Goal: Task Accomplishment & Management: Use online tool/utility

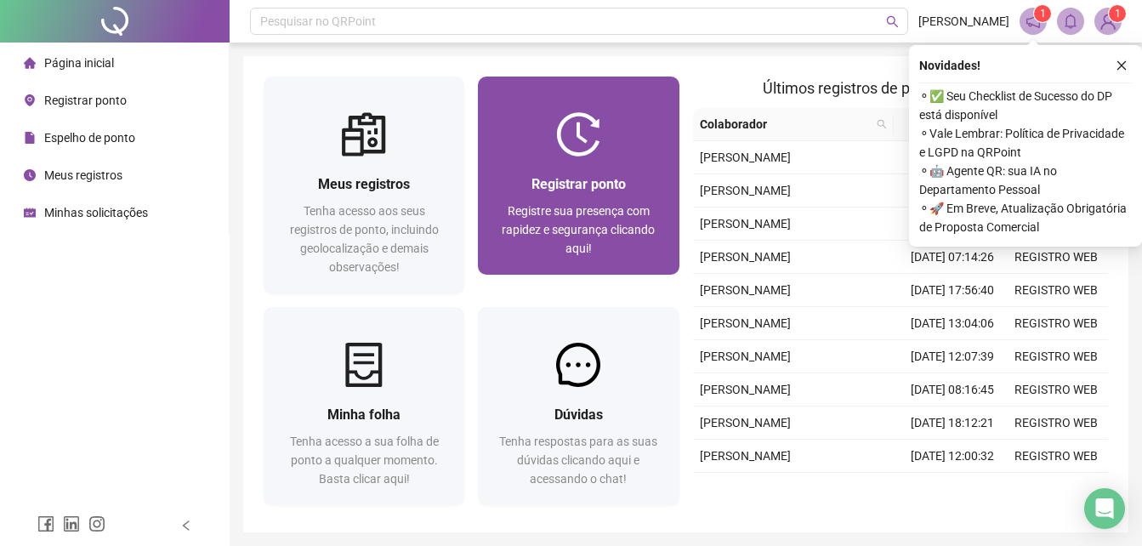
click at [488, 177] on div "Registrar ponto Registre sua presença com rapidez e segurança clicando aqui!" at bounding box center [578, 215] width 201 height 118
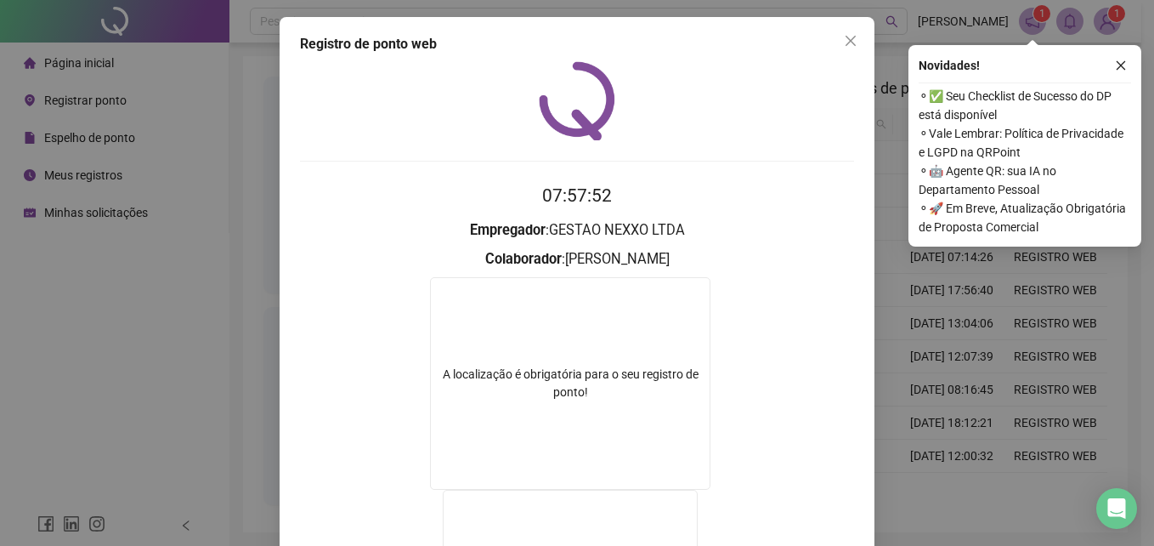
scroll to position [139, 0]
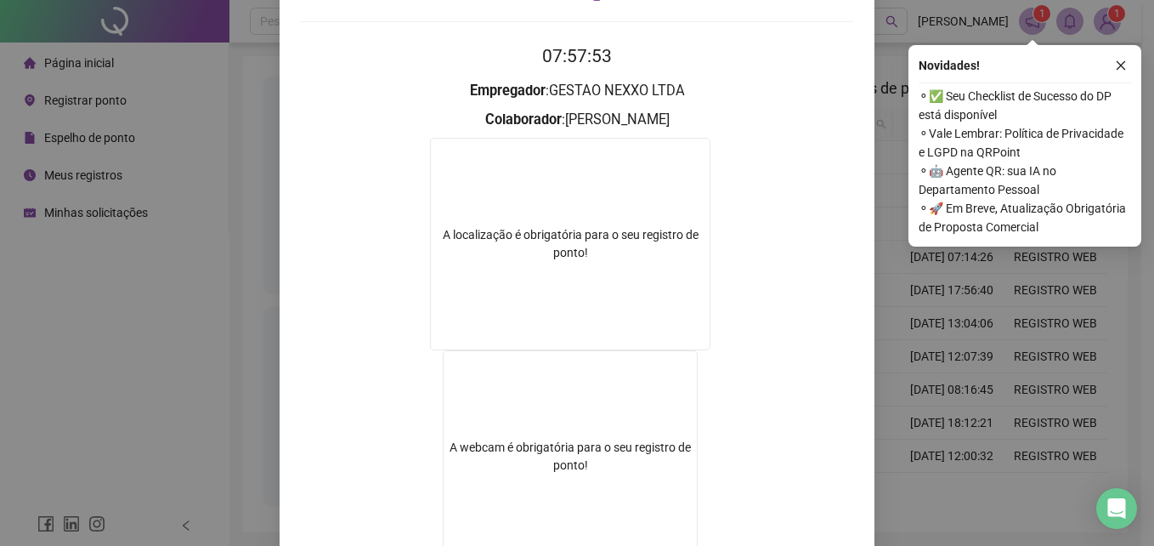
click at [1049, 305] on div "Registro de ponto web 07:57:53 Empregador : GESTAO NEXXO LTDA Colaborador : [PE…" at bounding box center [577, 273] width 1154 height 546
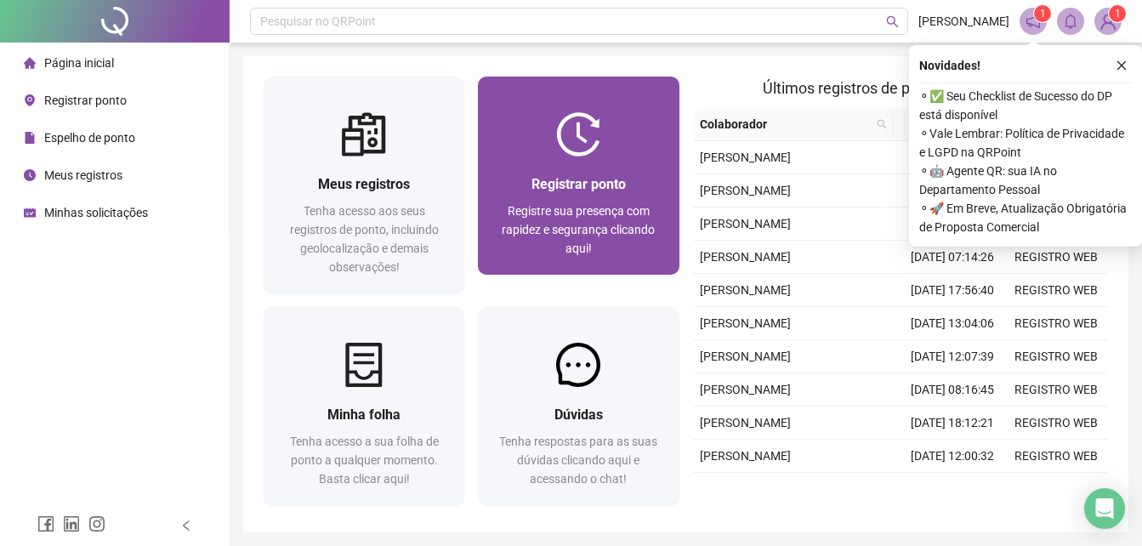
click at [600, 248] on div "Registre sua presença com rapidez e segurança clicando aqui!" at bounding box center [578, 229] width 160 height 56
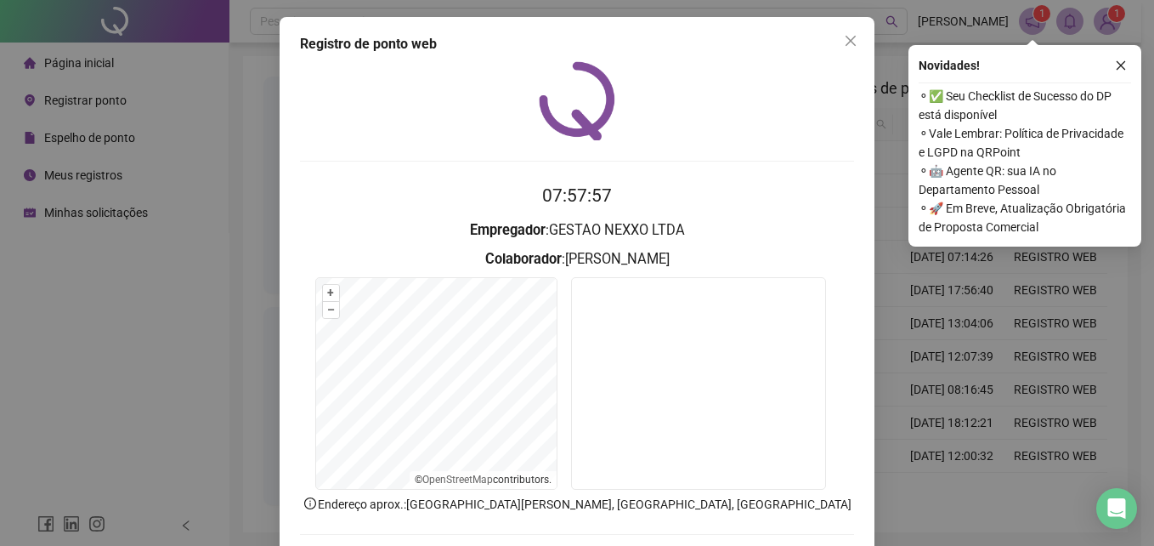
scroll to position [81, 0]
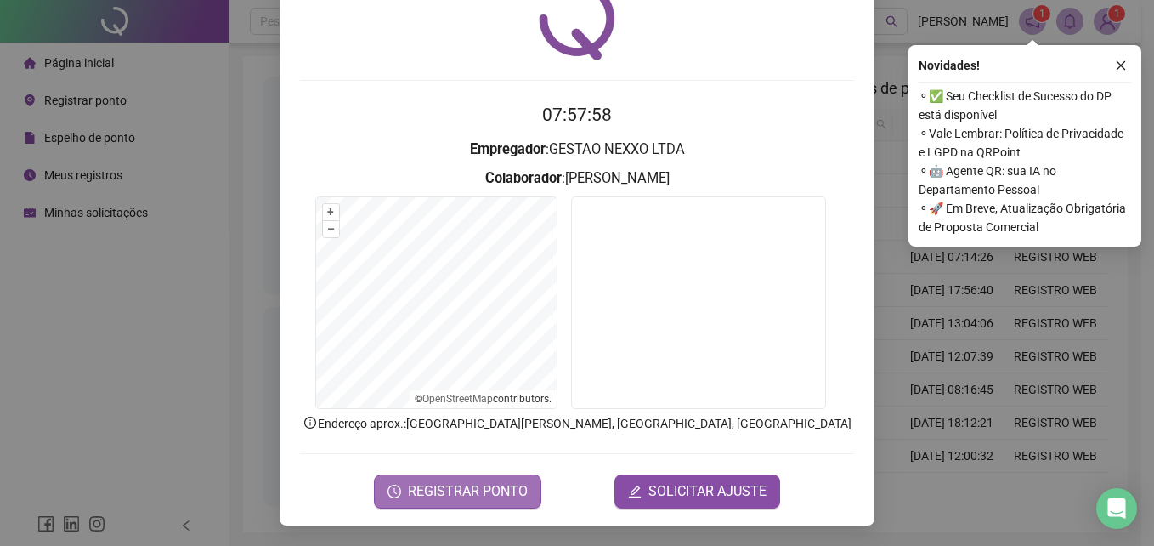
click at [505, 485] on span "REGISTRAR PONTO" at bounding box center [468, 491] width 120 height 20
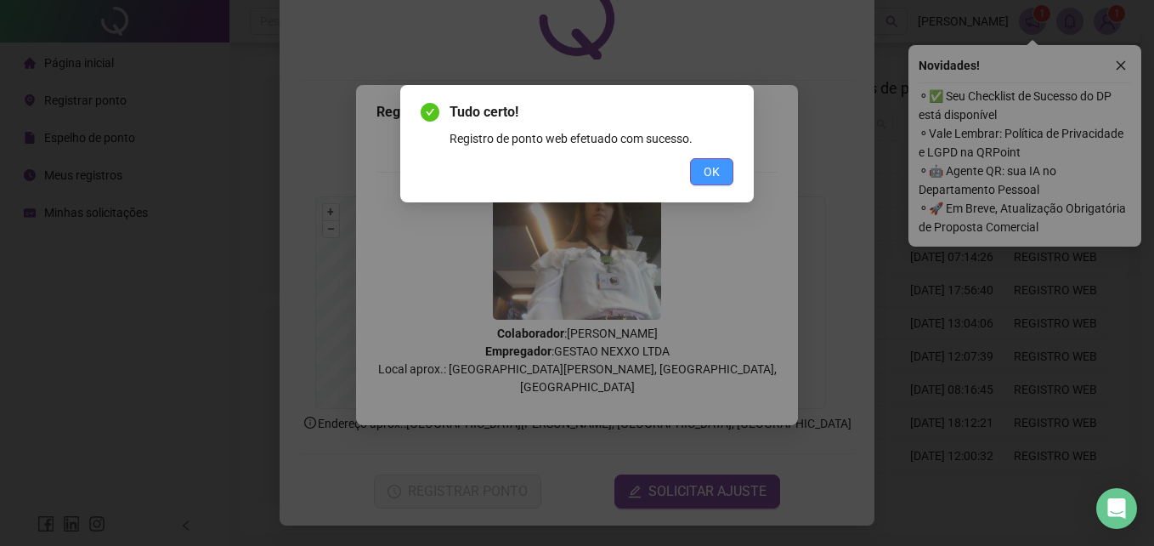
click at [698, 171] on button "OK" at bounding box center [711, 171] width 43 height 27
